Goal: Transaction & Acquisition: Purchase product/service

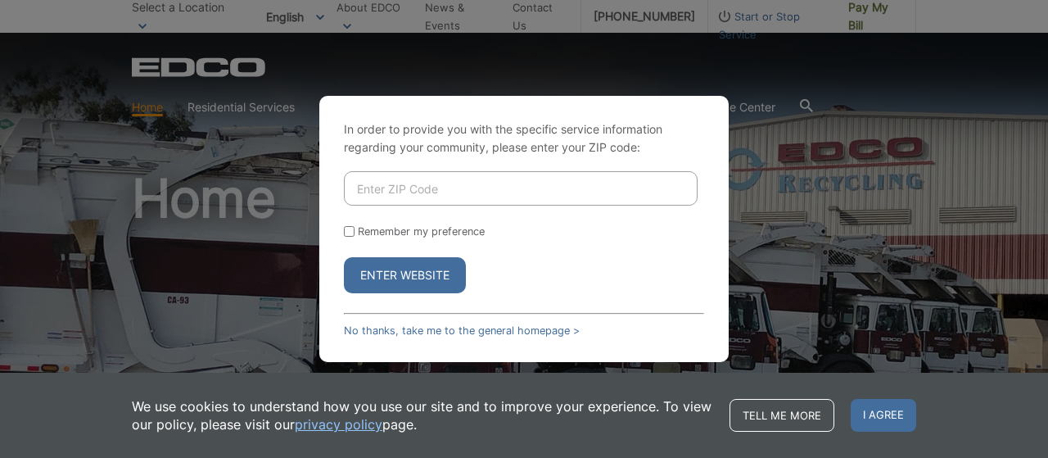
click at [454, 183] on input "Enter ZIP Code" at bounding box center [521, 188] width 354 height 34
type input "92028"
click at [396, 273] on button "Enter Website" at bounding box center [405, 275] width 122 height 36
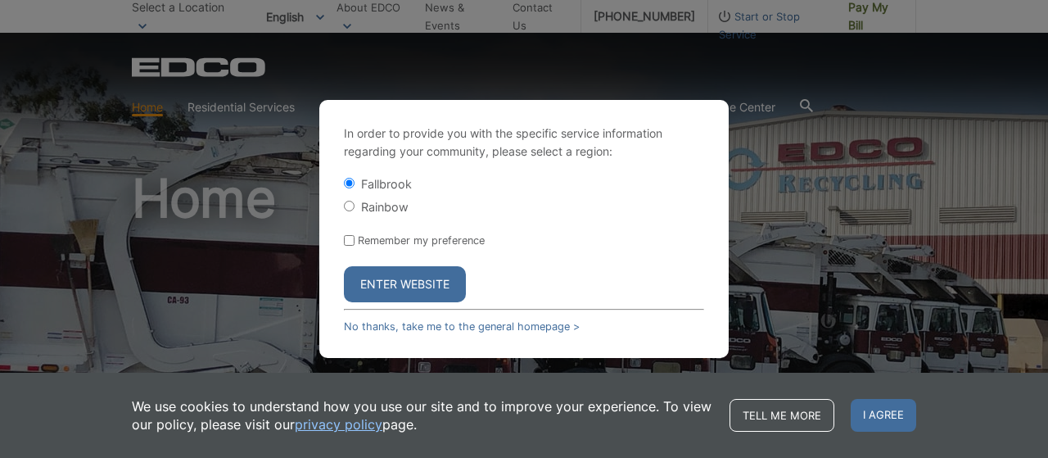
click at [395, 282] on button "Enter Website" at bounding box center [405, 284] width 122 height 36
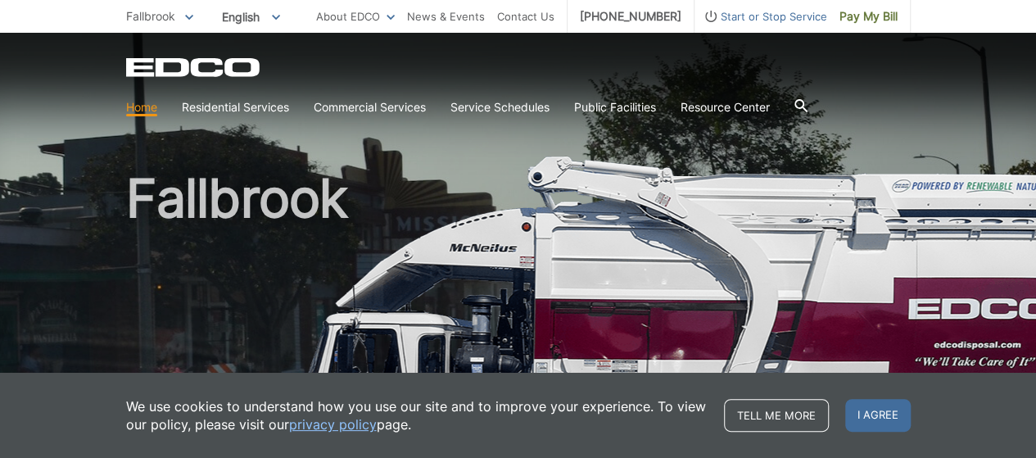
click at [864, 410] on span "I agree" at bounding box center [878, 415] width 66 height 33
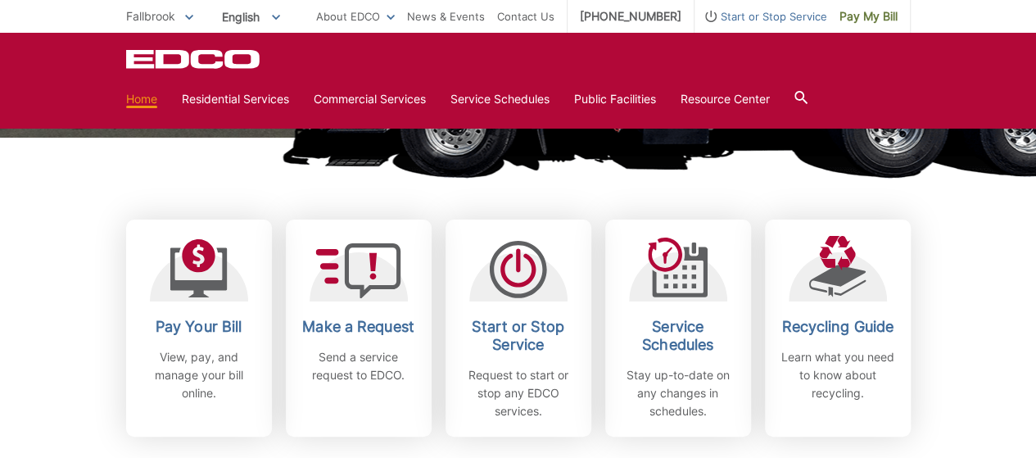
scroll to position [410, 0]
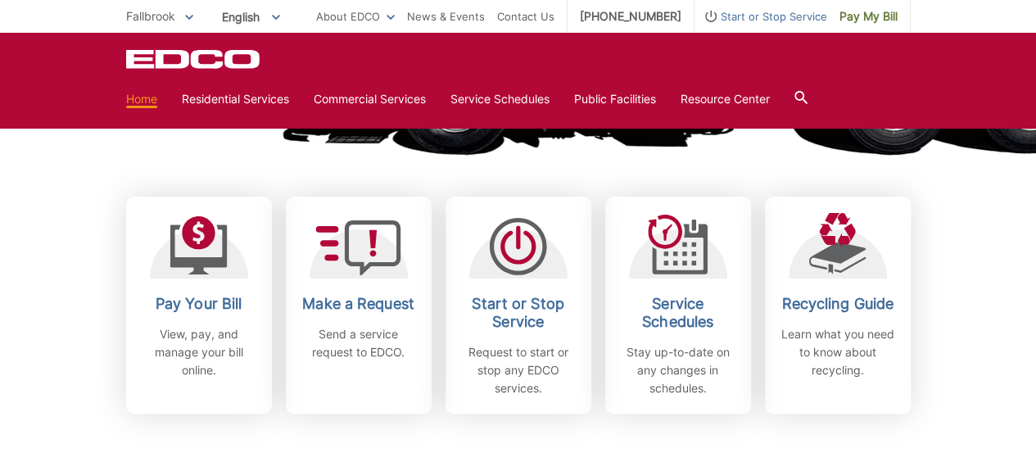
click at [221, 312] on h2 "Pay Your Bill" at bounding box center [198, 304] width 121 height 18
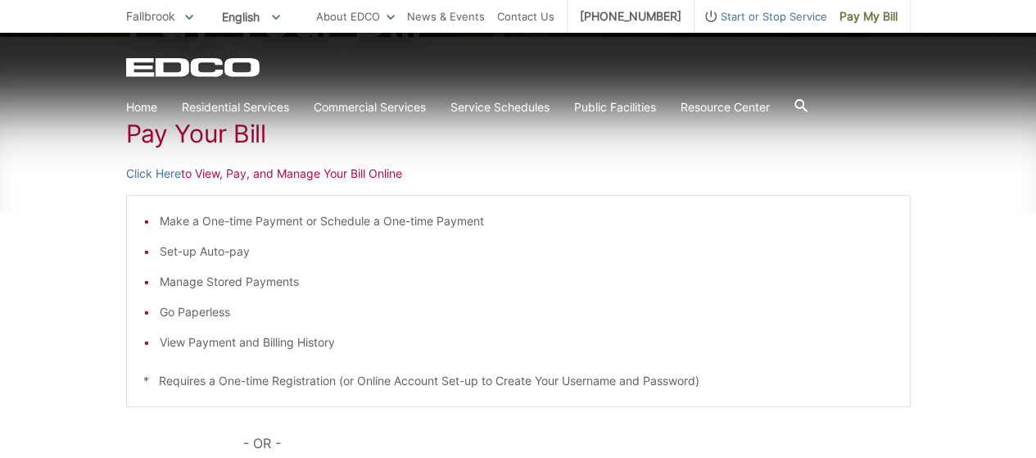
scroll to position [273, 0]
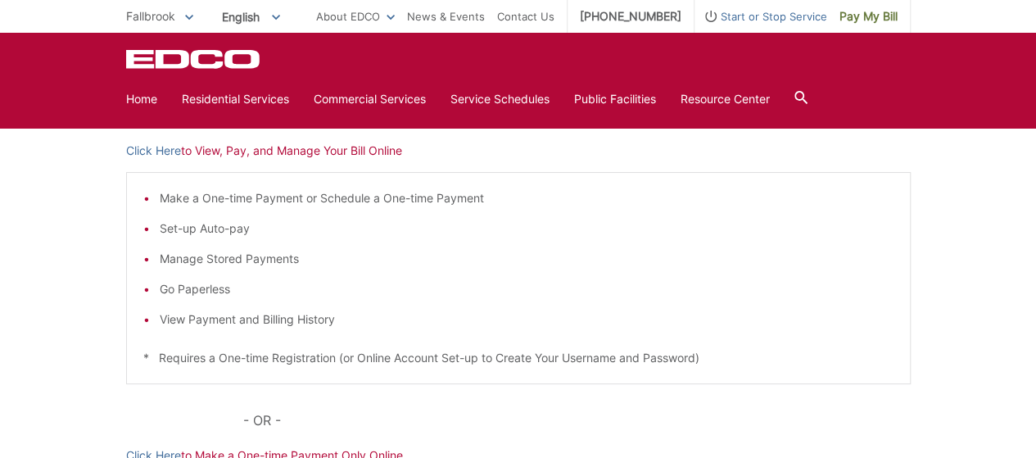
click at [156, 150] on link "Click Here" at bounding box center [153, 151] width 55 height 18
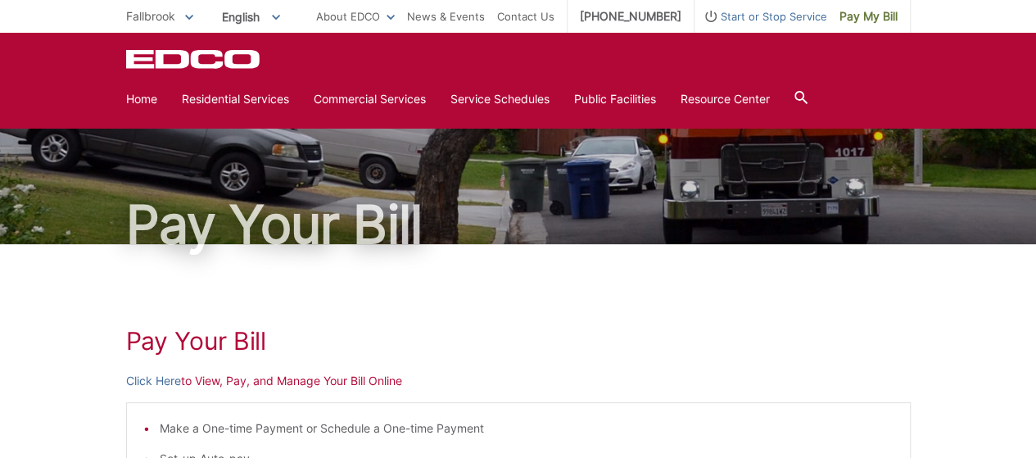
scroll to position [0, 0]
